Goal: Find specific page/section

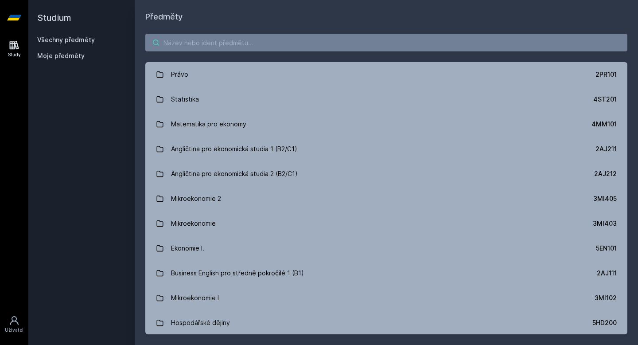
click at [244, 42] on input "search" at bounding box center [386, 43] width 482 height 18
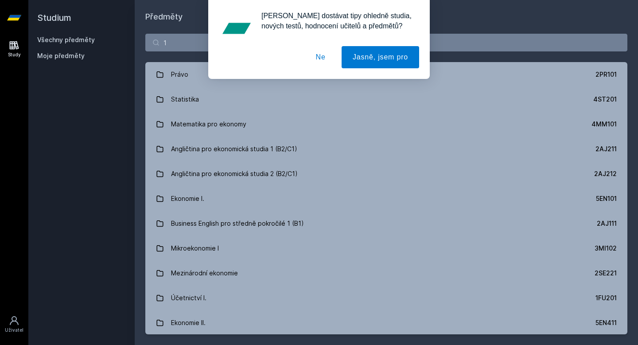
click at [313, 58] on button "Ne" at bounding box center [321, 57] width 32 height 22
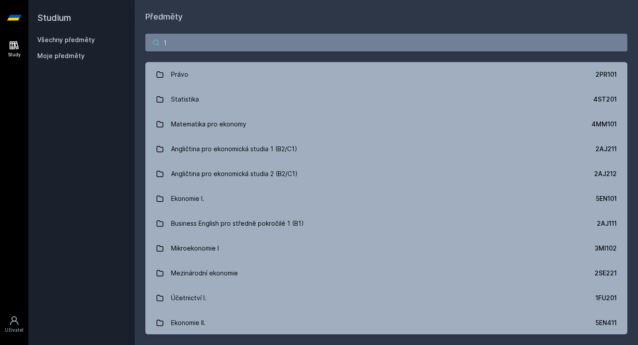
click at [307, 46] on input "1" at bounding box center [386, 43] width 482 height 18
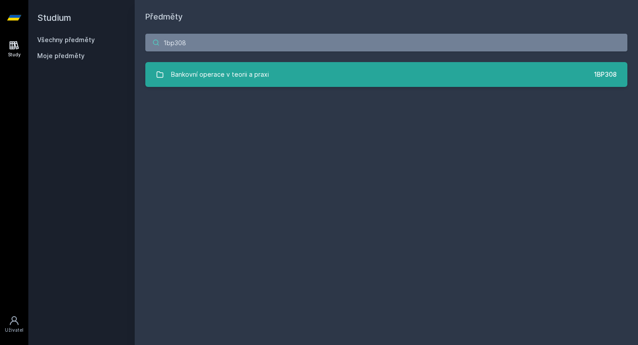
type input "1bp308"
click at [289, 72] on link "Bankovní operace v teorii a praxi 1BP308" at bounding box center [386, 74] width 482 height 25
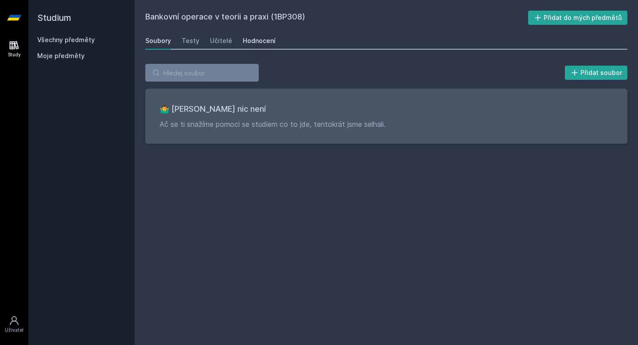
click at [260, 42] on div "Hodnocení" at bounding box center [259, 40] width 33 height 9
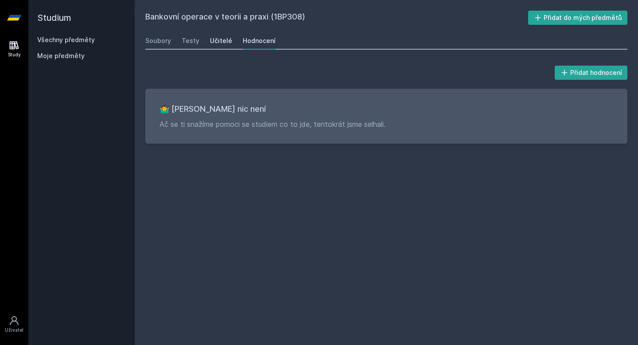
click at [219, 40] on div "Učitelé" at bounding box center [221, 40] width 22 height 9
click at [188, 40] on div "Testy" at bounding box center [191, 40] width 18 height 9
